Goal: Information Seeking & Learning: Understand process/instructions

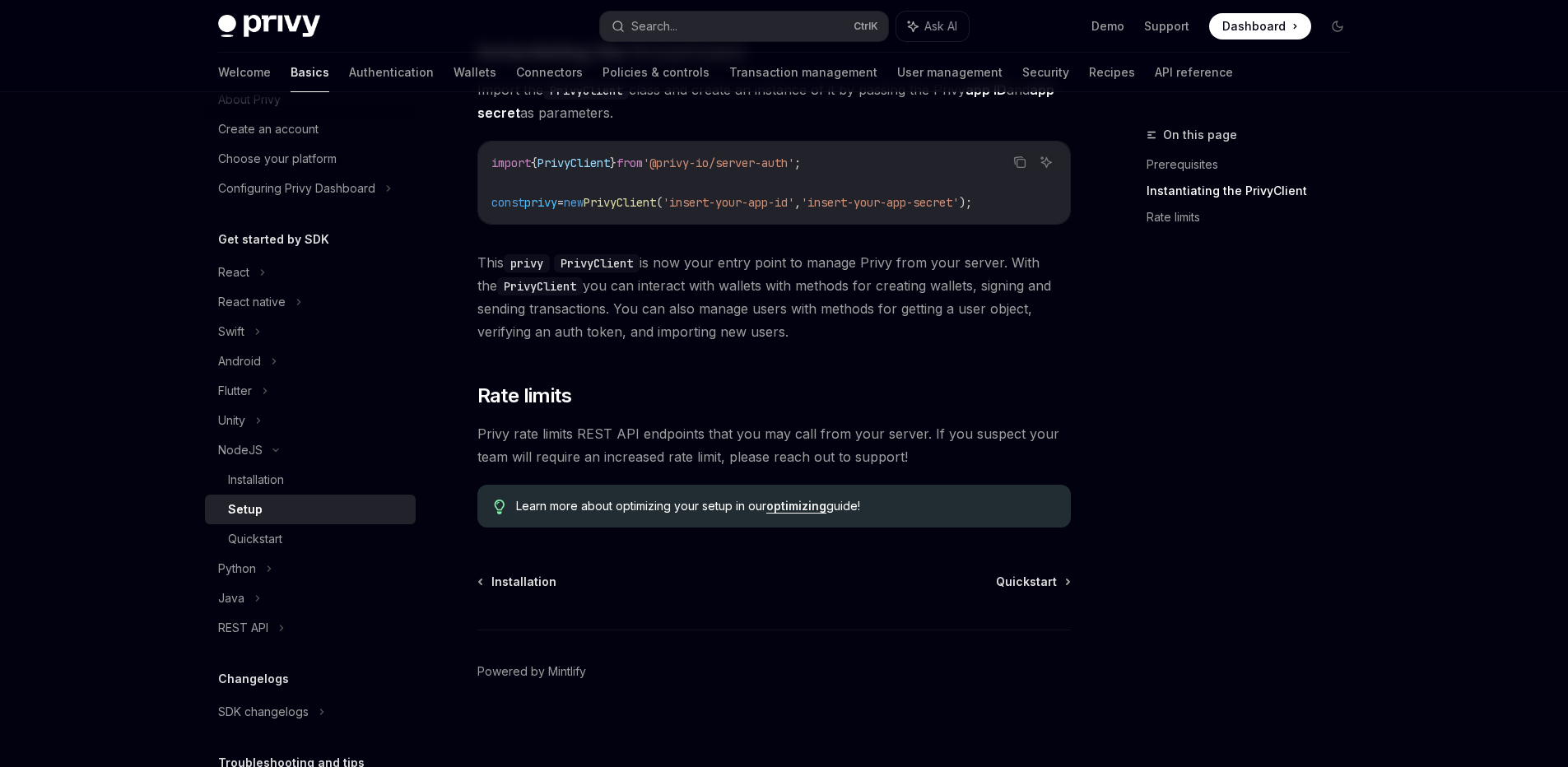
scroll to position [344, 0]
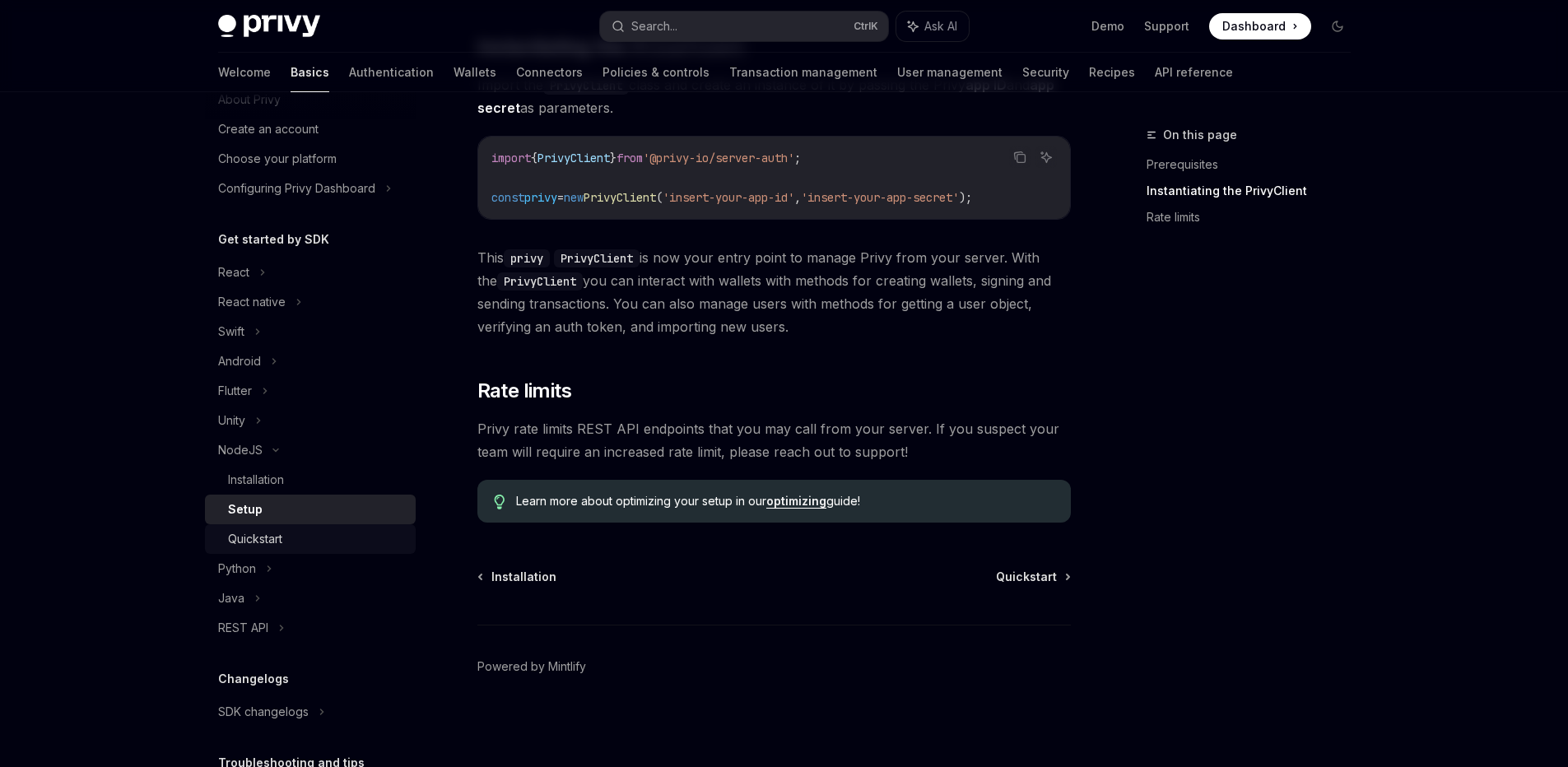
click at [264, 541] on div "Quickstart" at bounding box center [255, 539] width 54 height 20
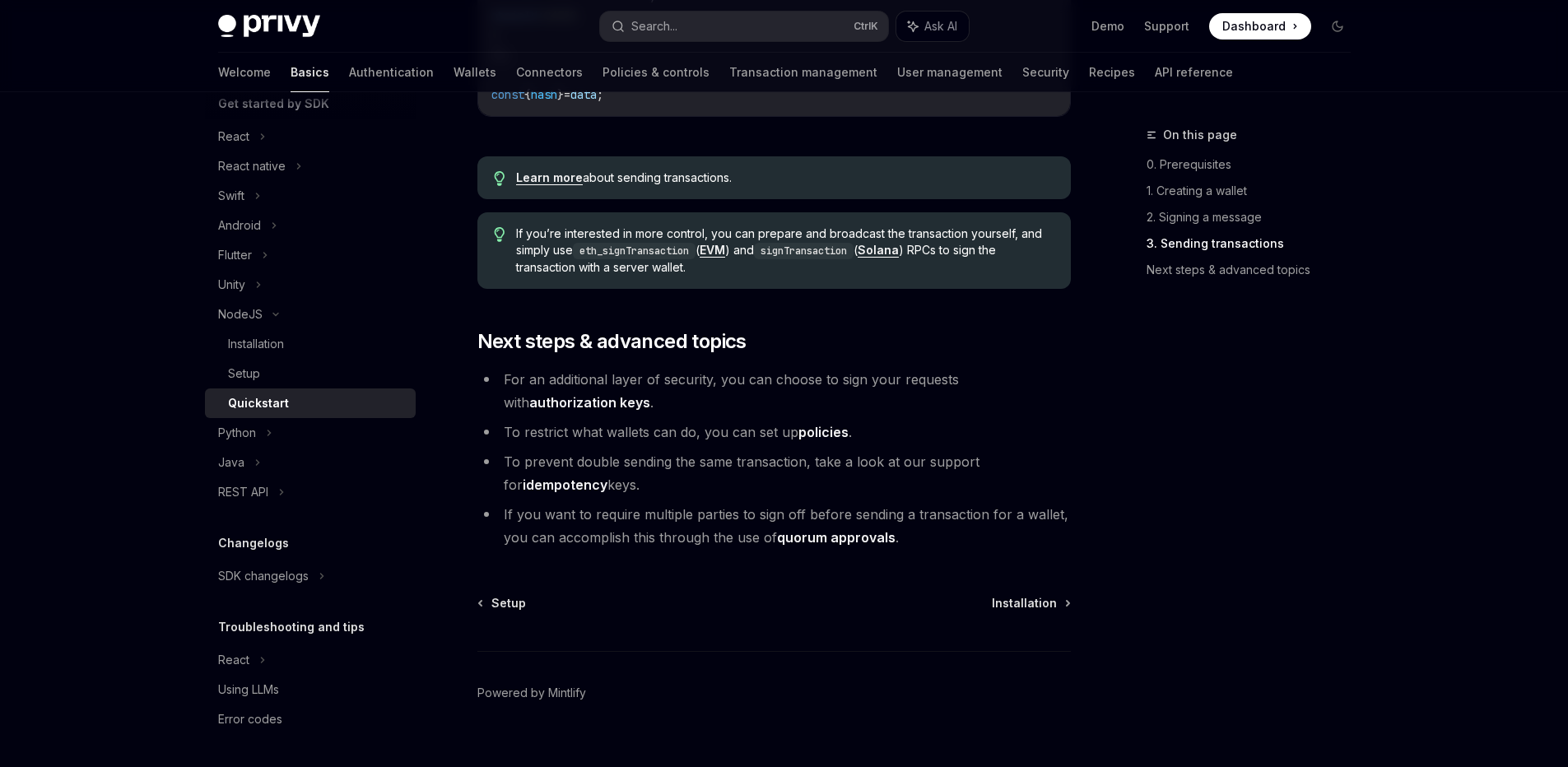
scroll to position [1691, 0]
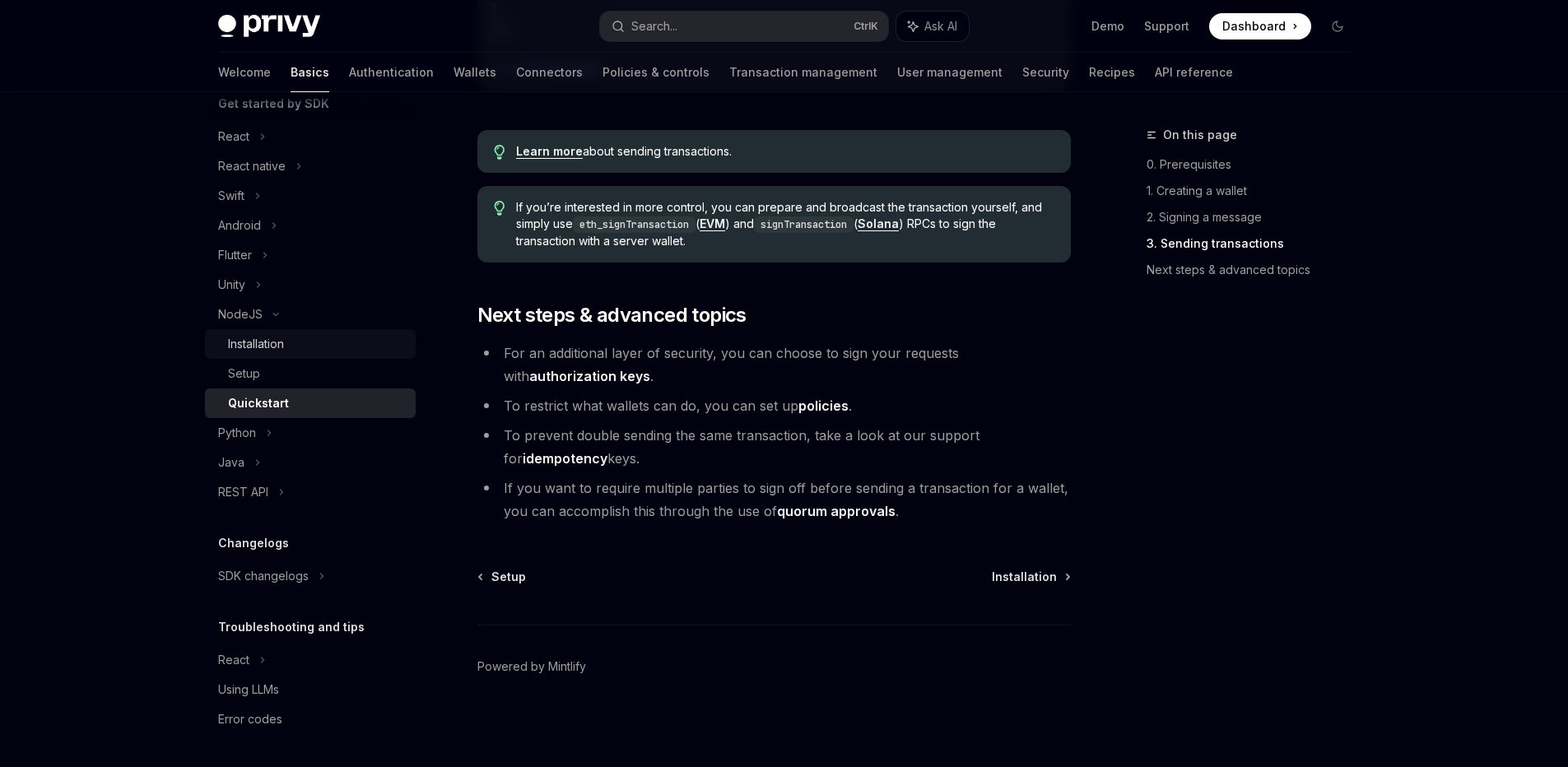
click at [282, 343] on div "Installation" at bounding box center [256, 343] width 56 height 20
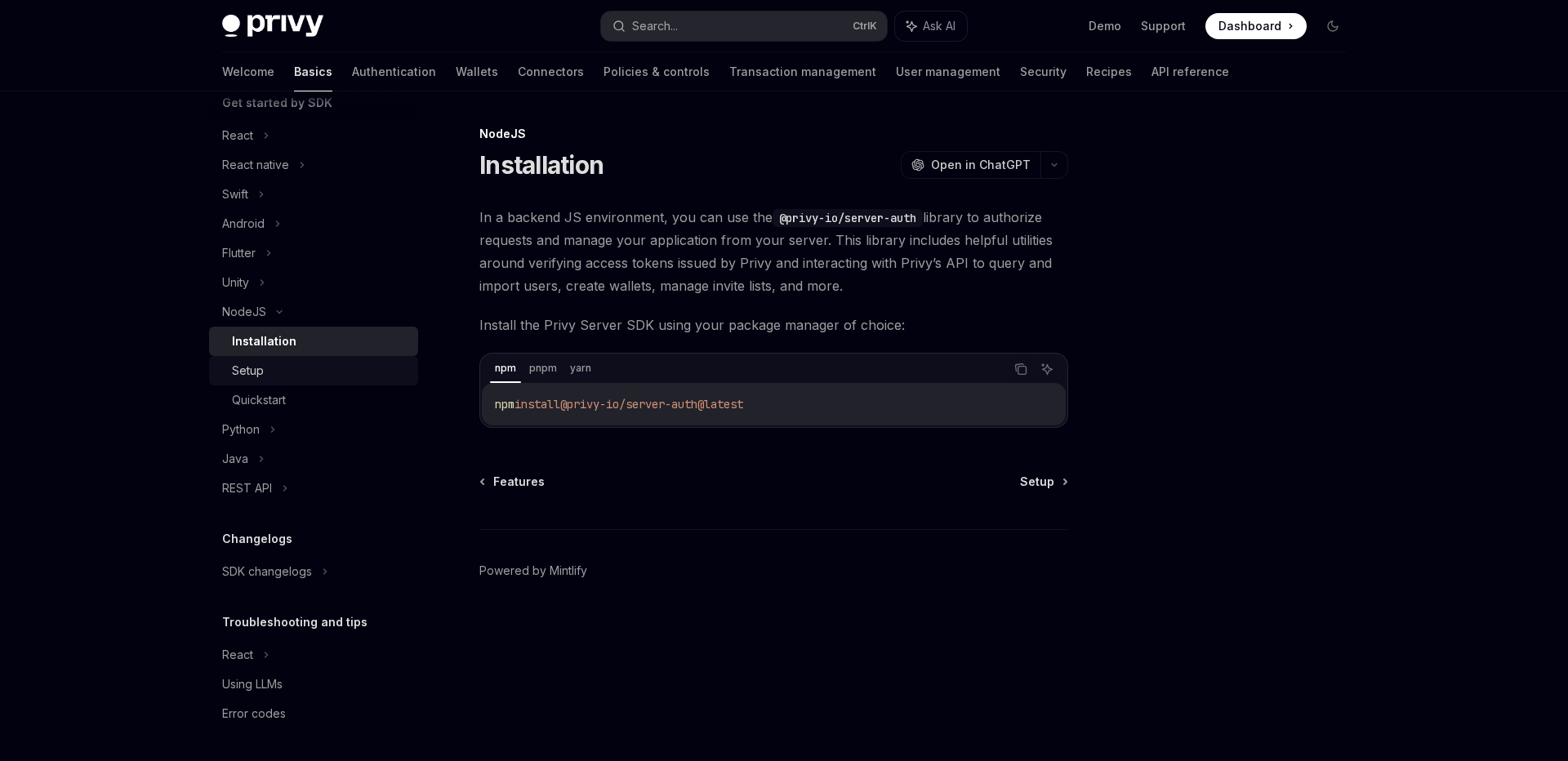
click at [258, 372] on div "Setup" at bounding box center [248, 370] width 32 height 20
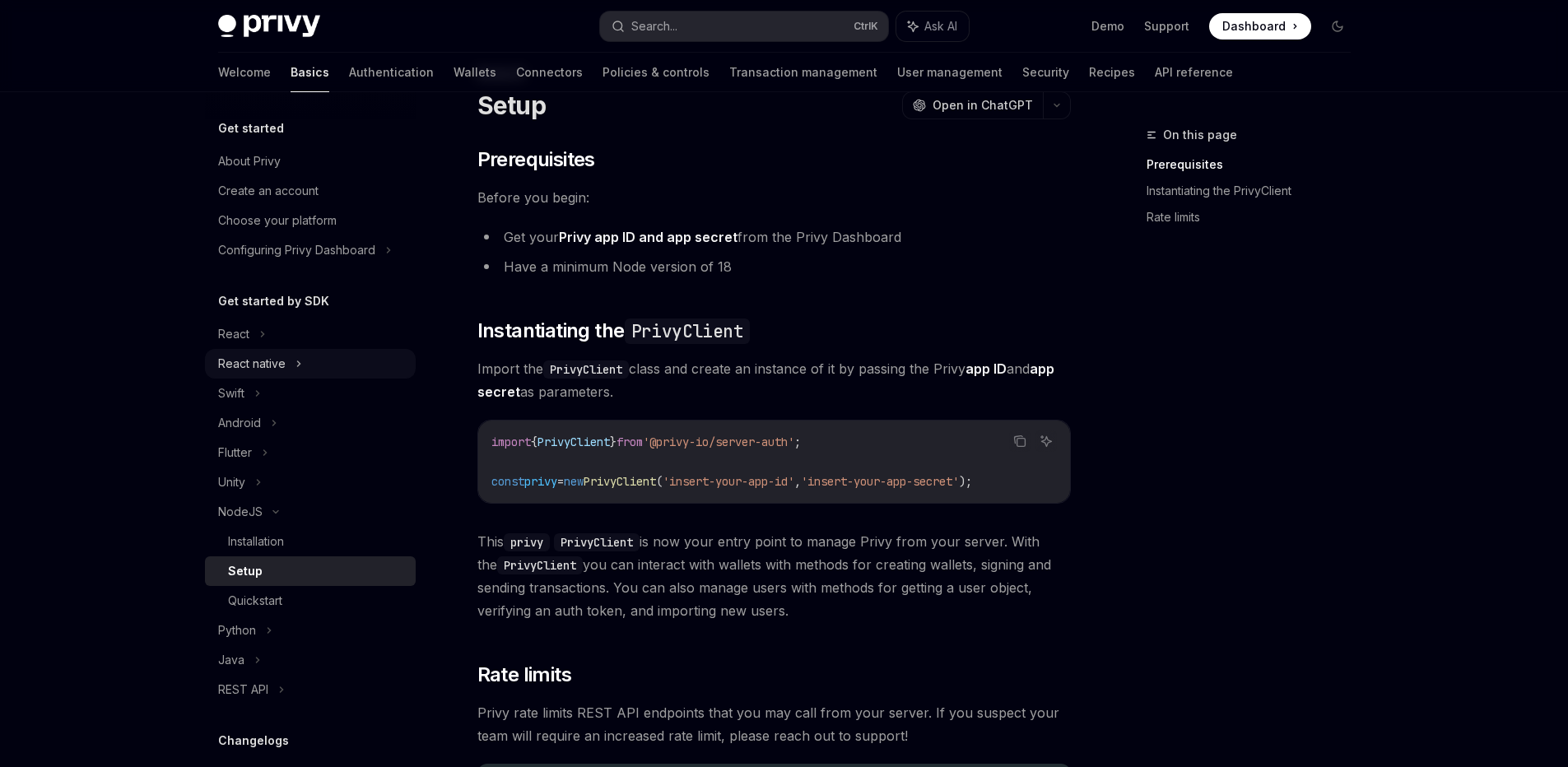
click at [278, 360] on div "React native" at bounding box center [252, 363] width 68 height 20
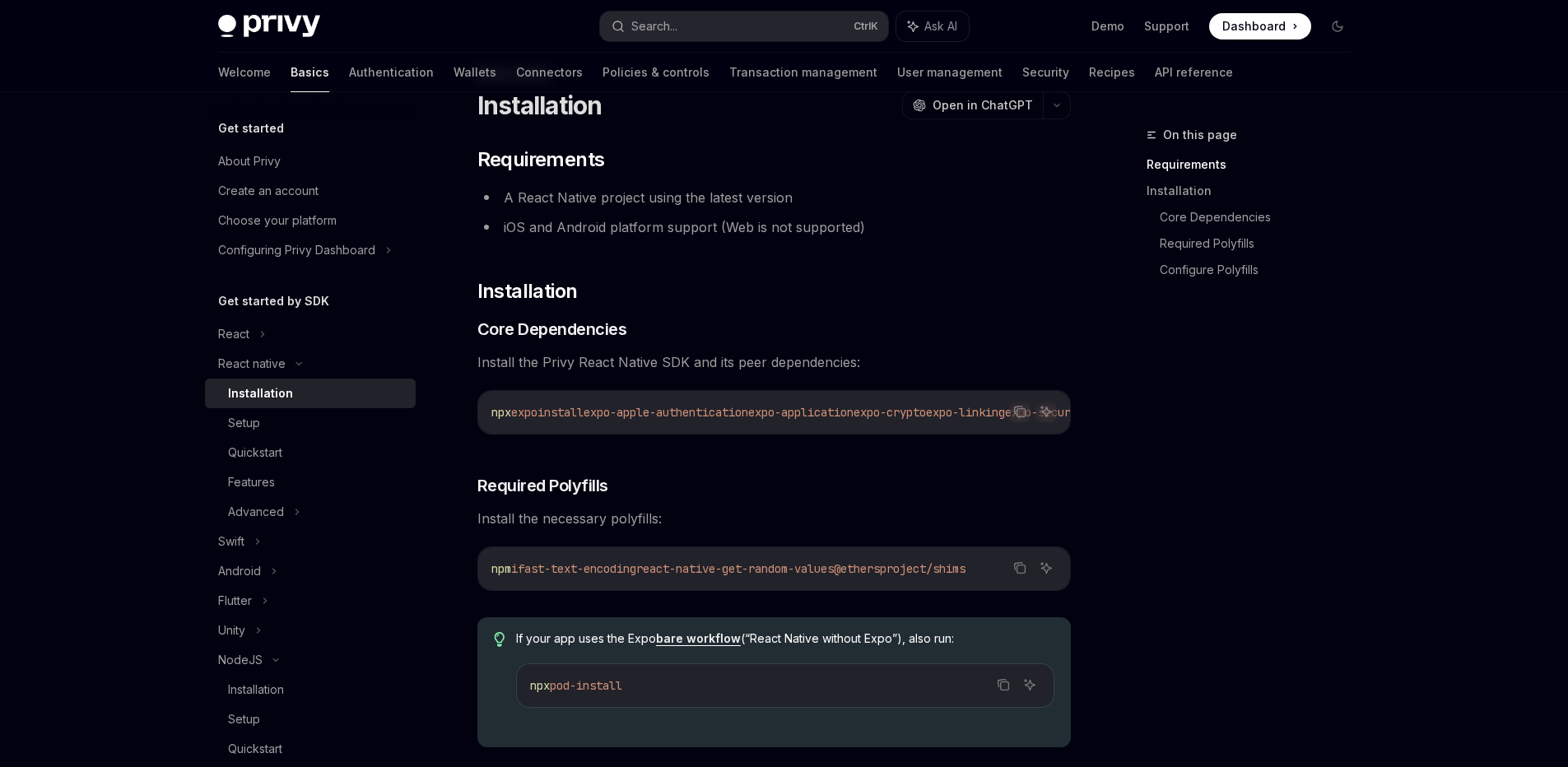
click at [303, 394] on div "Installation" at bounding box center [317, 393] width 178 height 20
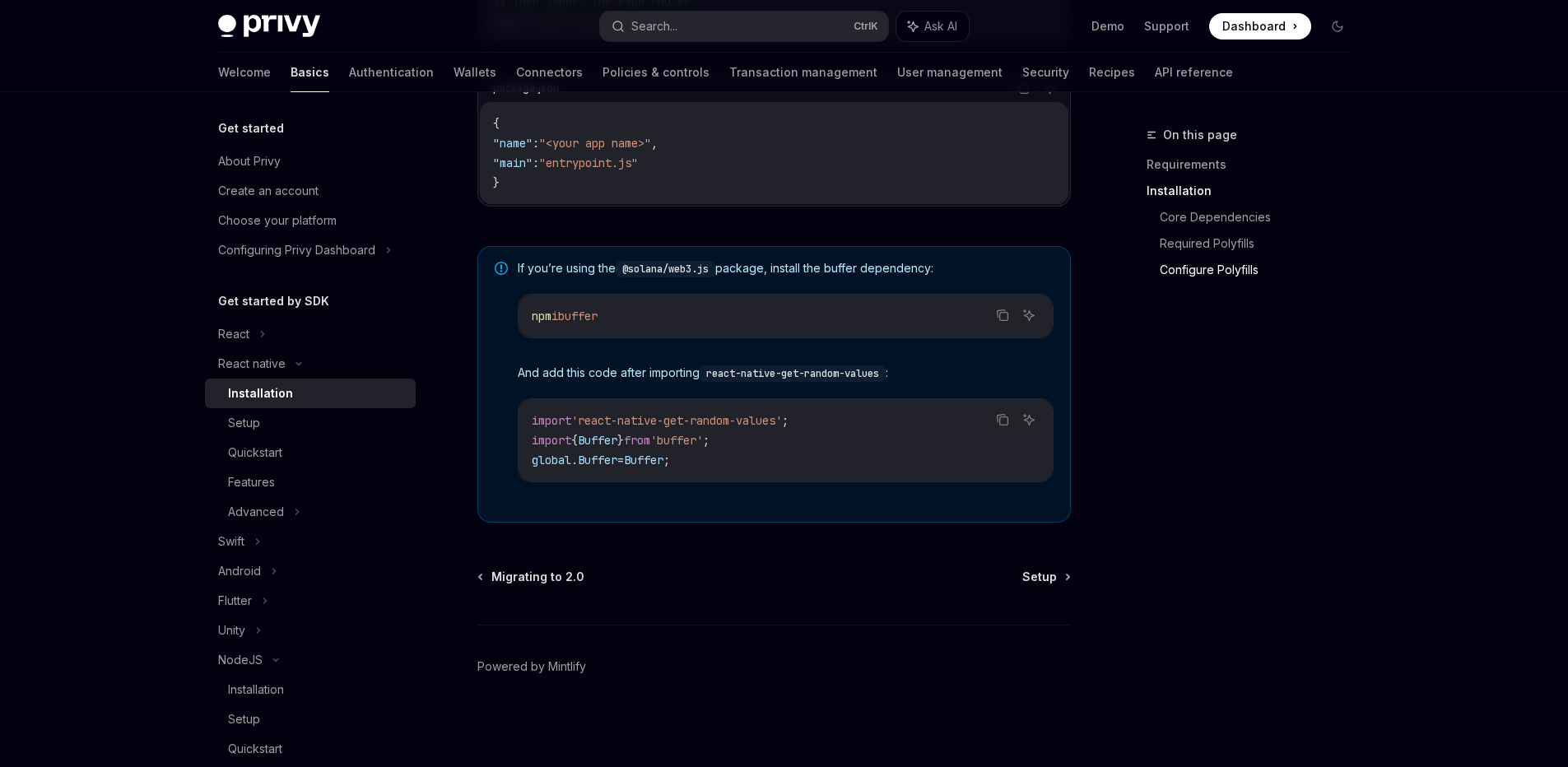
scroll to position [1115, 0]
click at [283, 429] on div "Setup" at bounding box center [317, 423] width 178 height 20
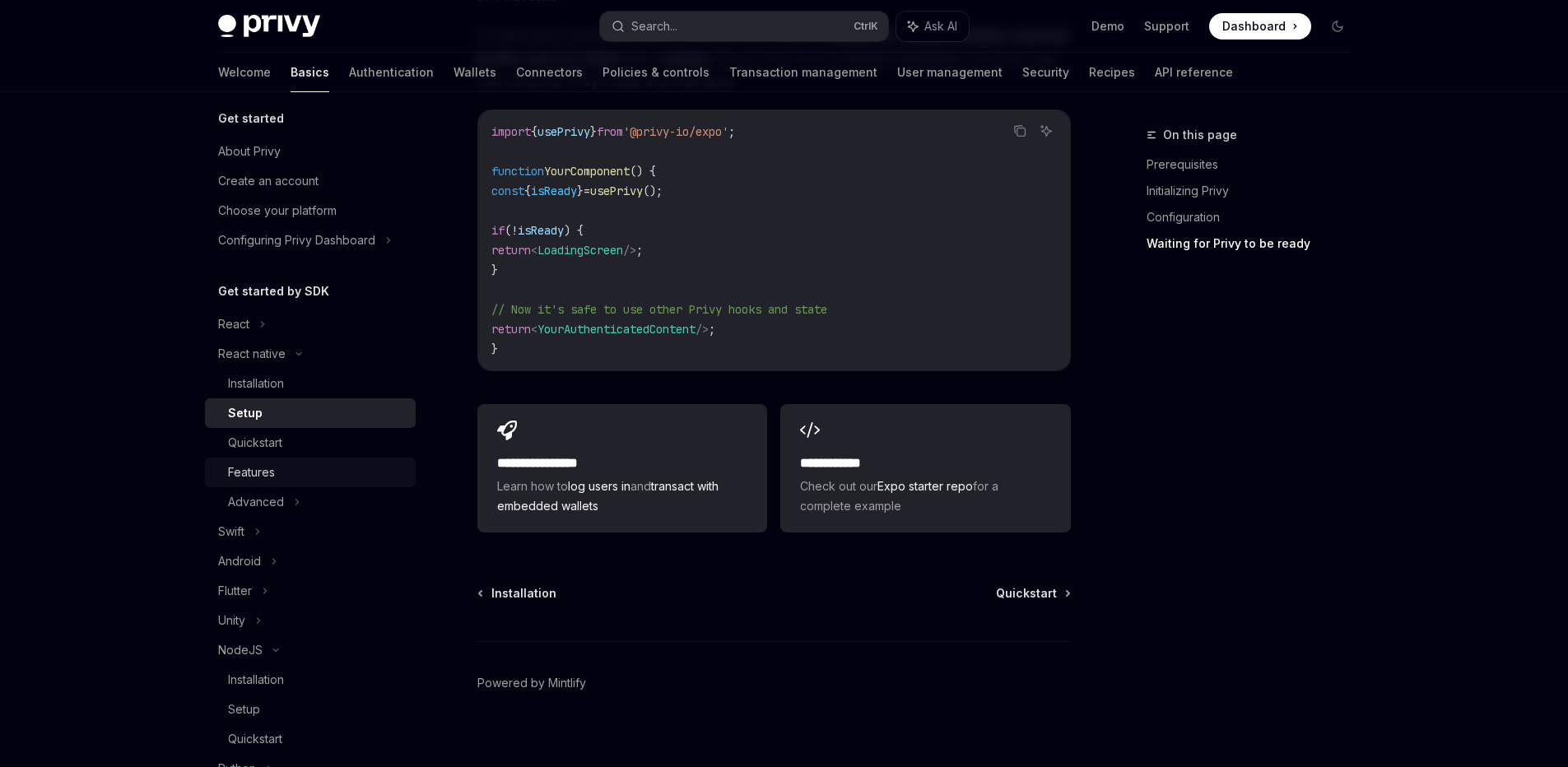
scroll to position [12, 0]
click at [285, 438] on div "Quickstart" at bounding box center [317, 440] width 178 height 20
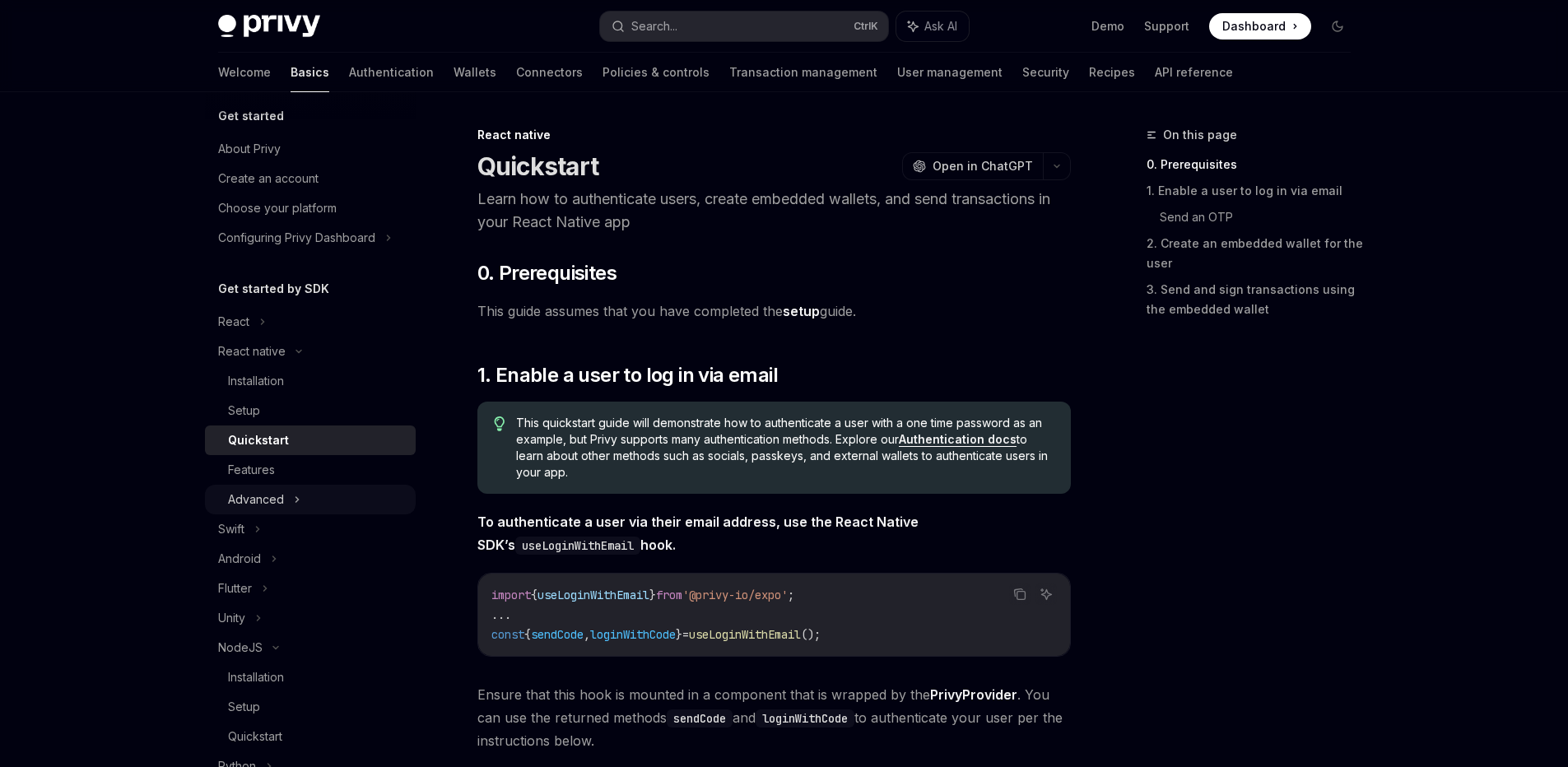
click at [295, 499] on icon at bounding box center [297, 499] width 7 height 20
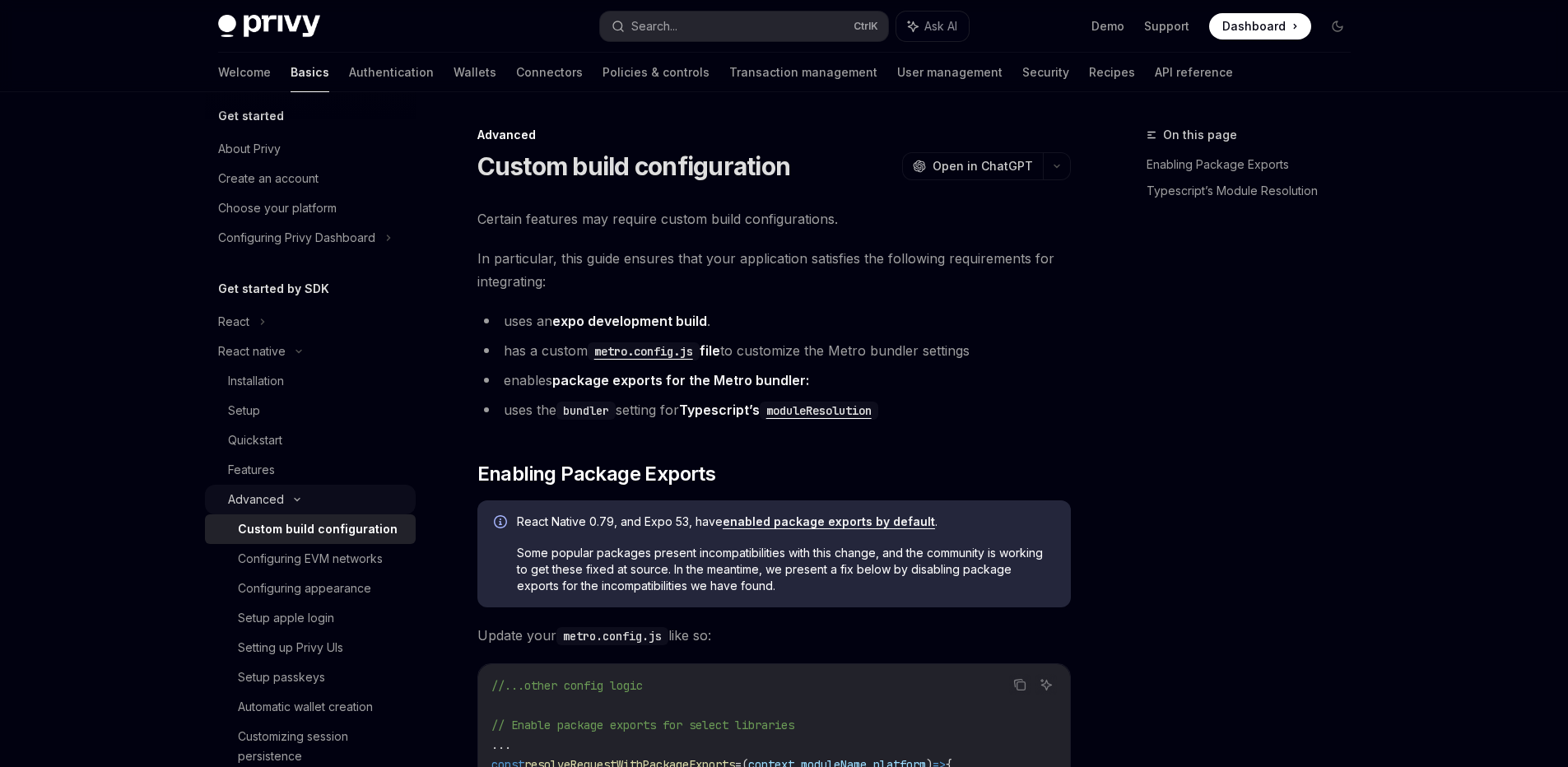
type textarea "*"
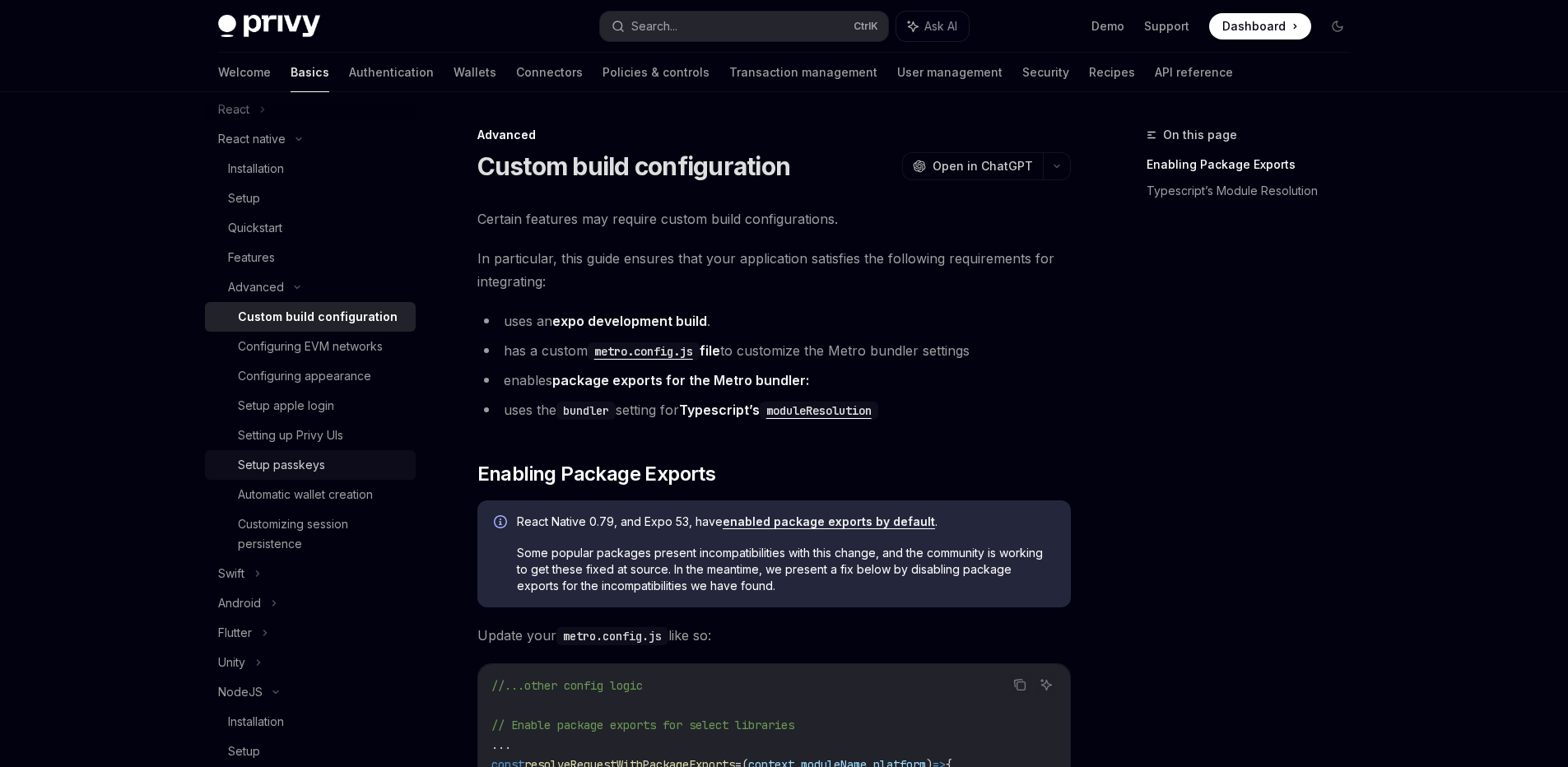
scroll to position [210, 0]
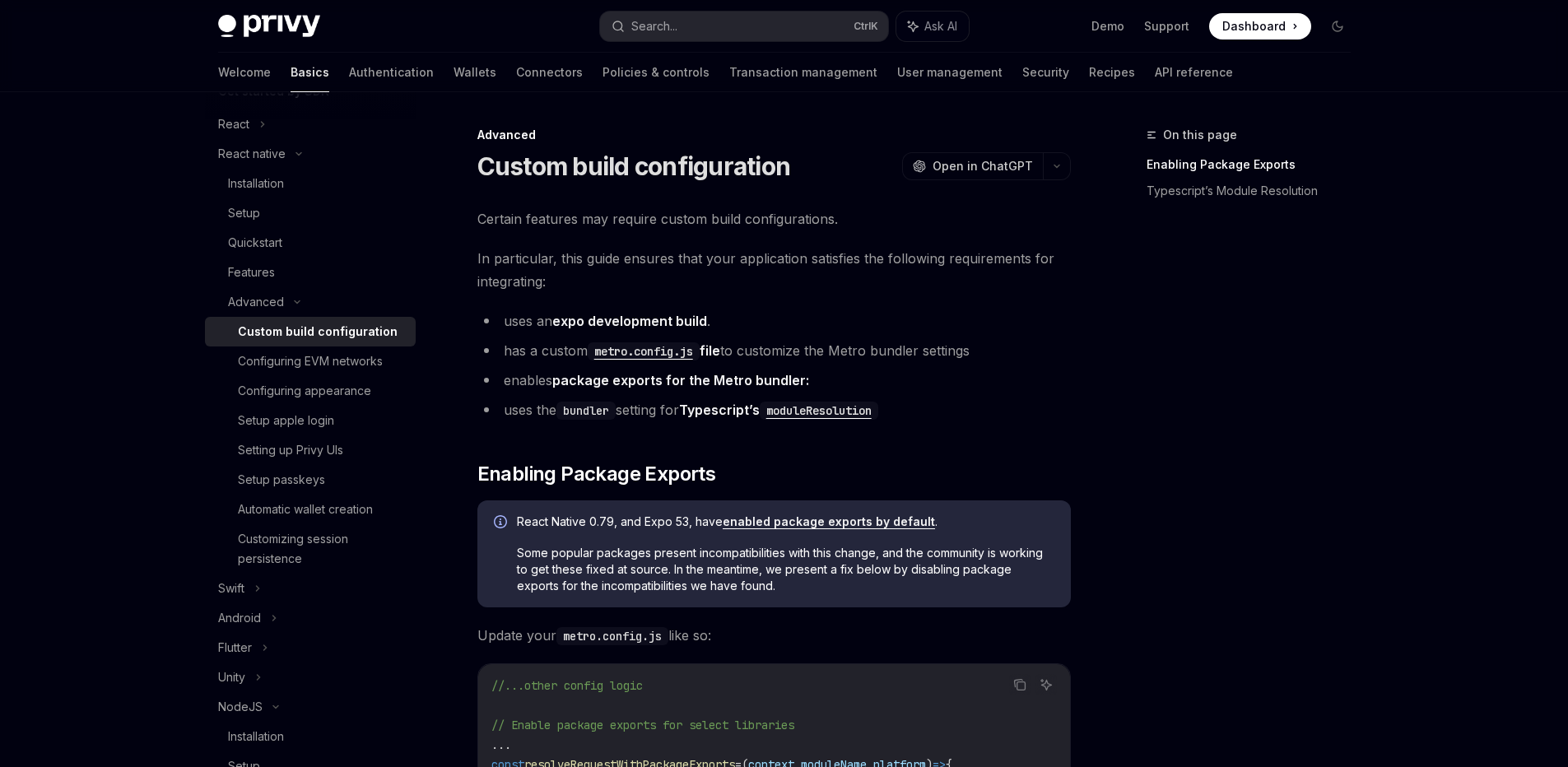
click at [1284, 20] on span "Dashboard" at bounding box center [1254, 26] width 63 height 16
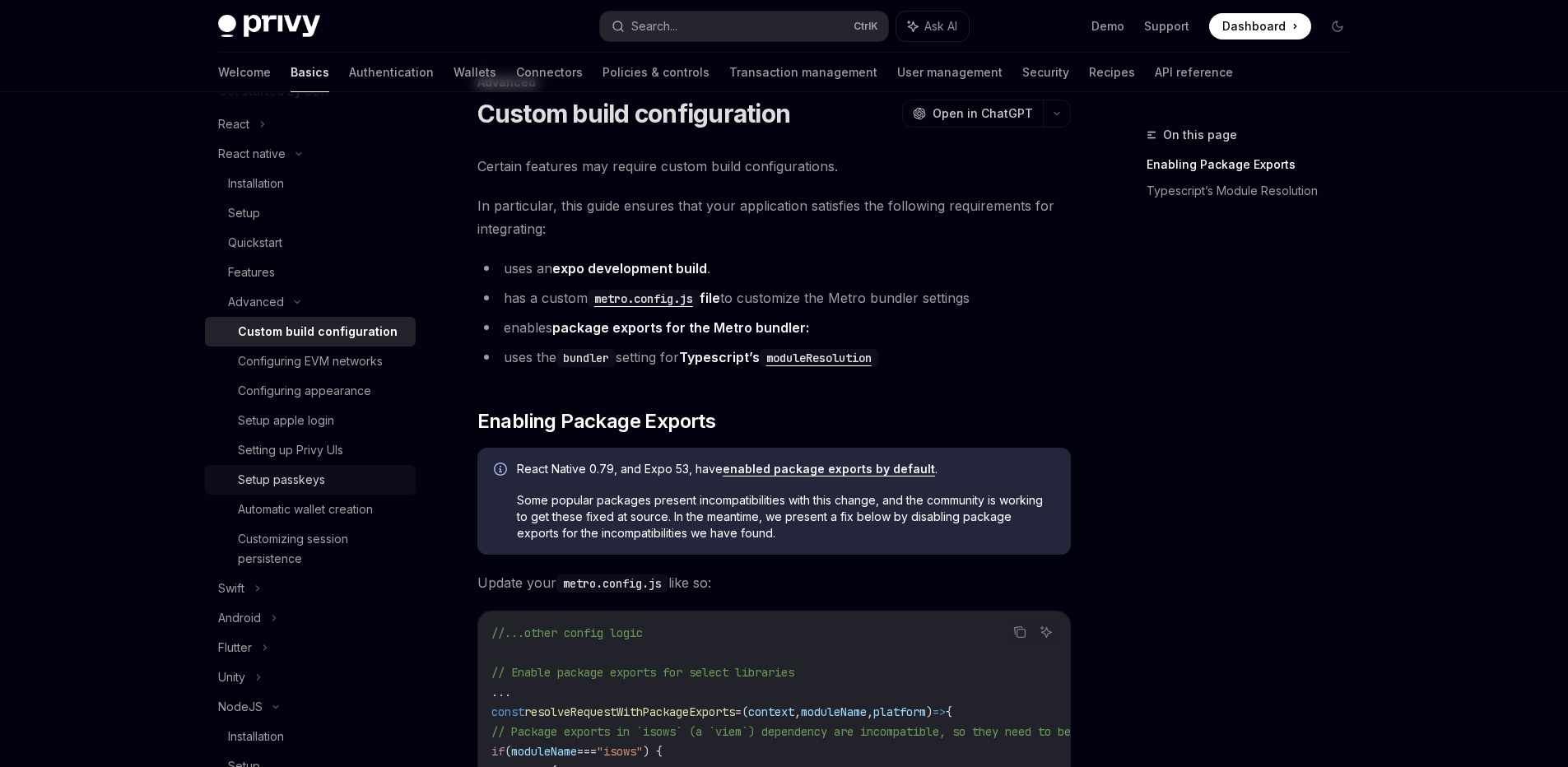
scroll to position [62, 0]
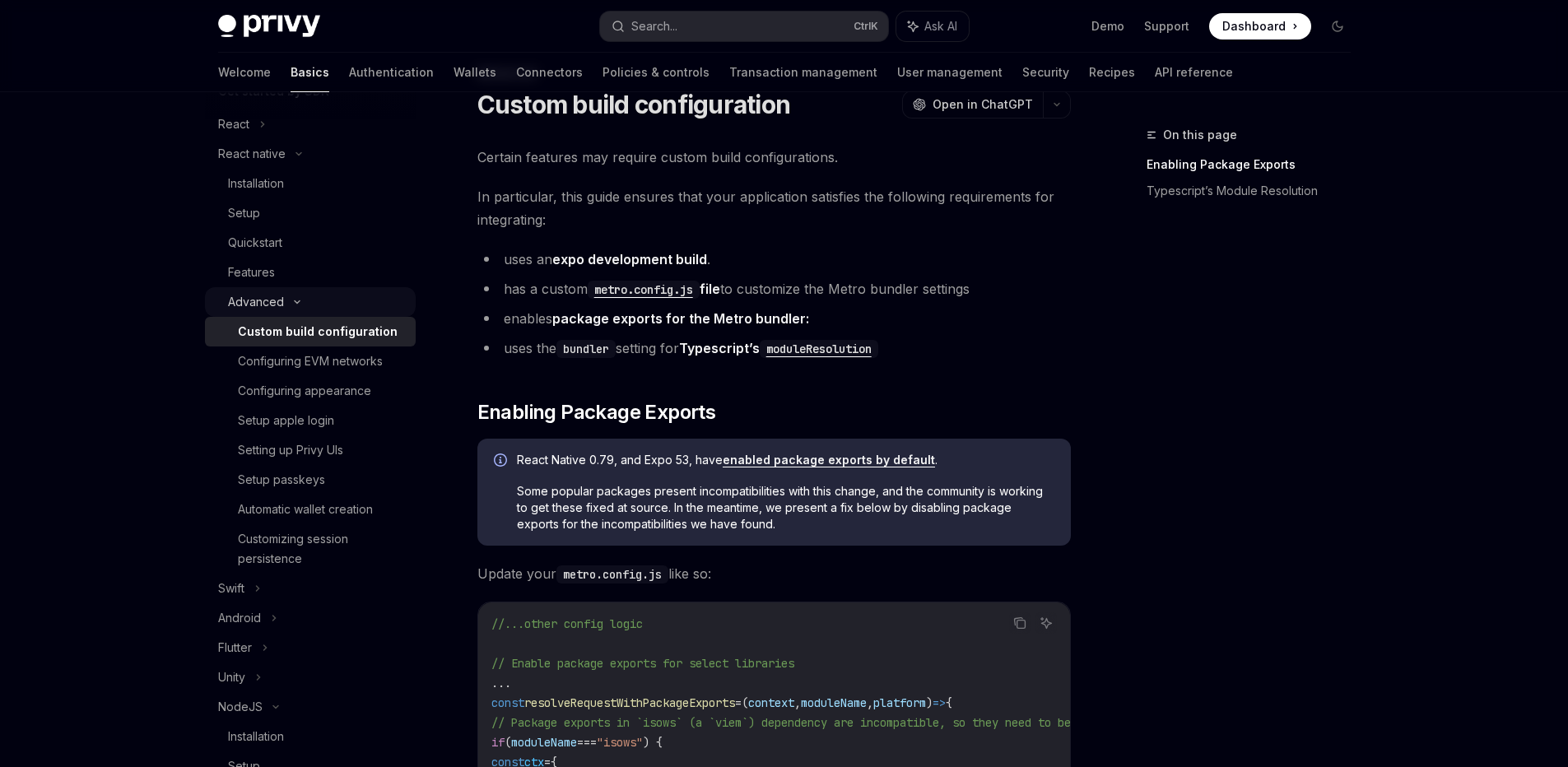
click at [281, 302] on div "Advanced" at bounding box center [256, 301] width 56 height 20
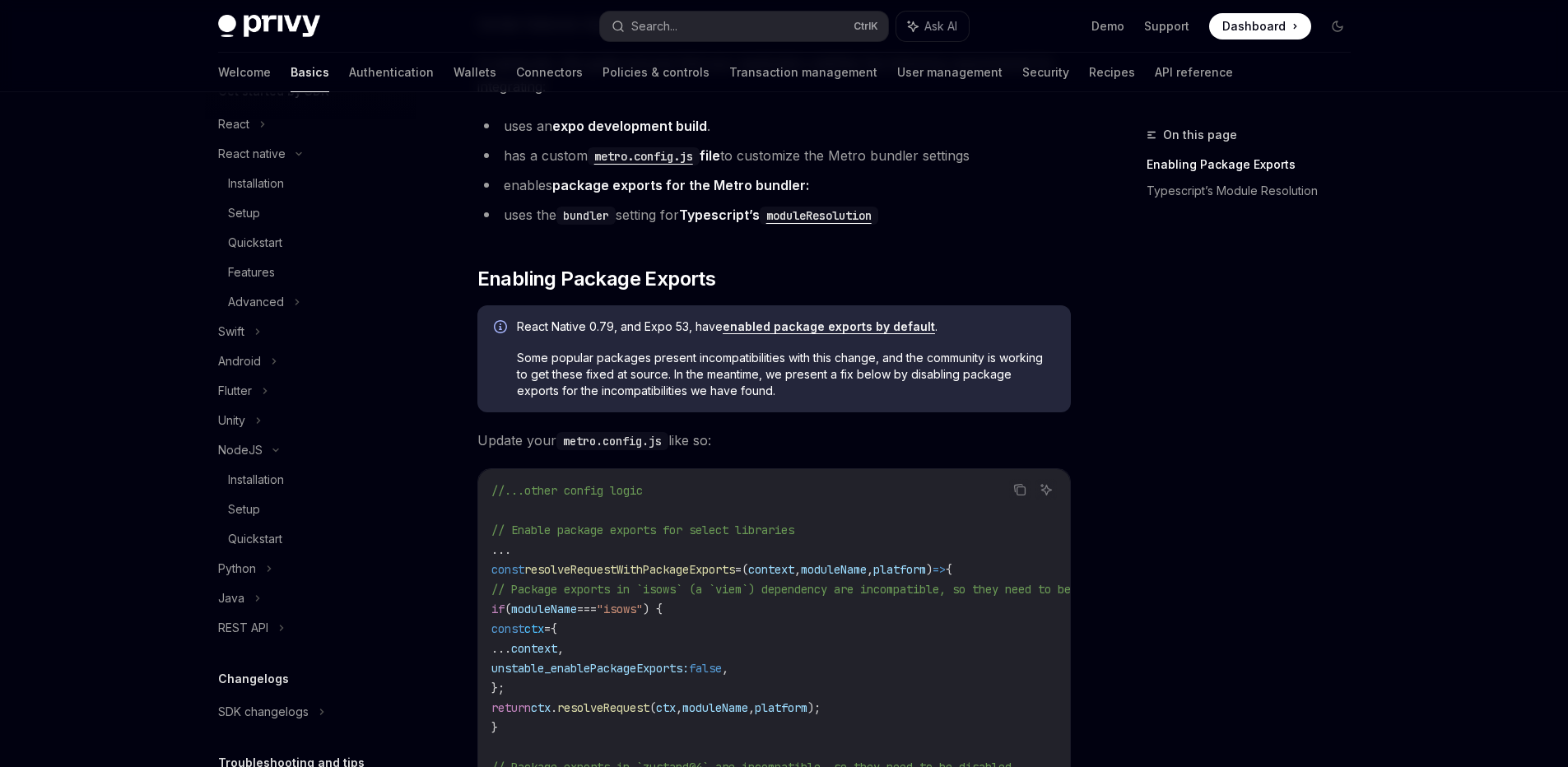
scroll to position [530, 0]
